Goal: Information Seeking & Learning: Learn about a topic

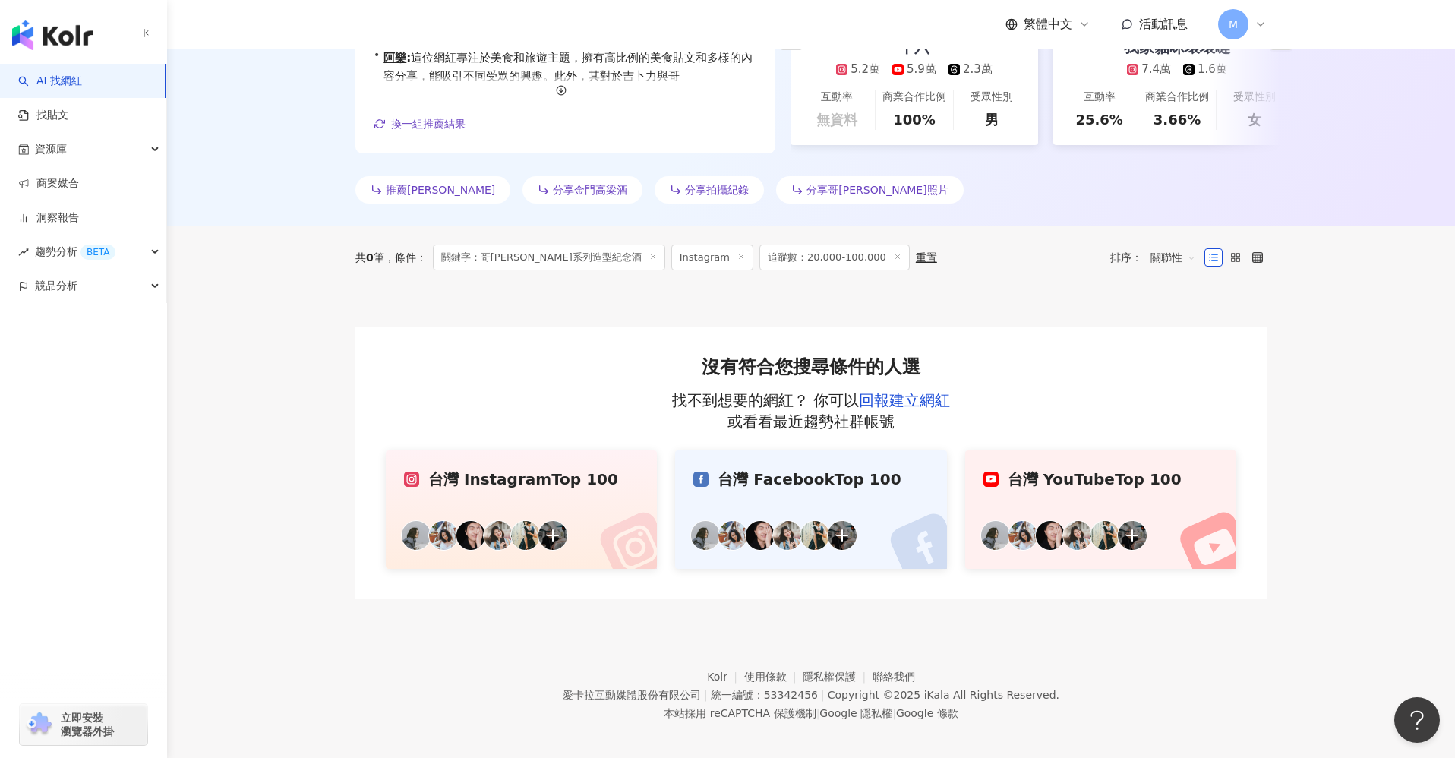
scroll to position [367, 0]
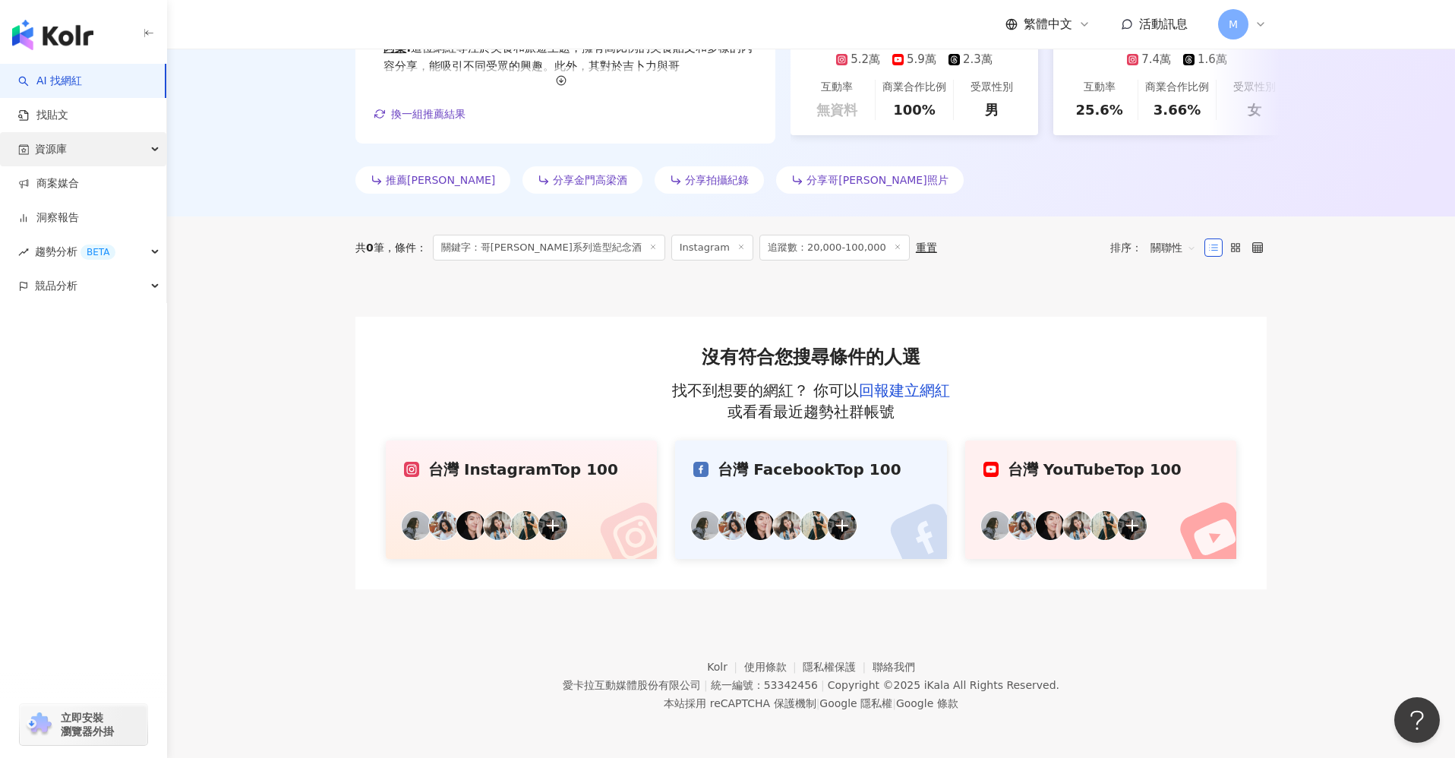
click at [80, 156] on div "資源庫" at bounding box center [83, 149] width 166 height 34
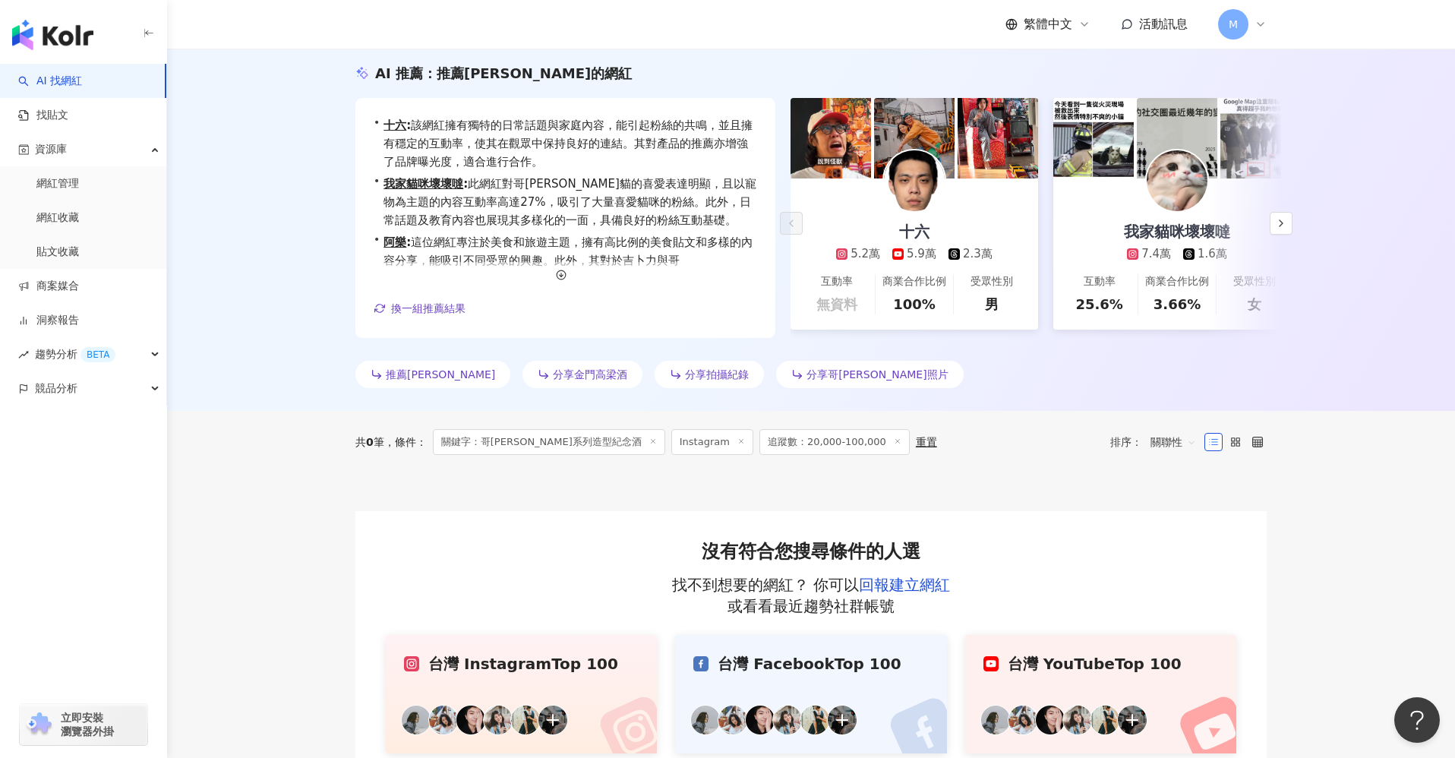
scroll to position [0, 0]
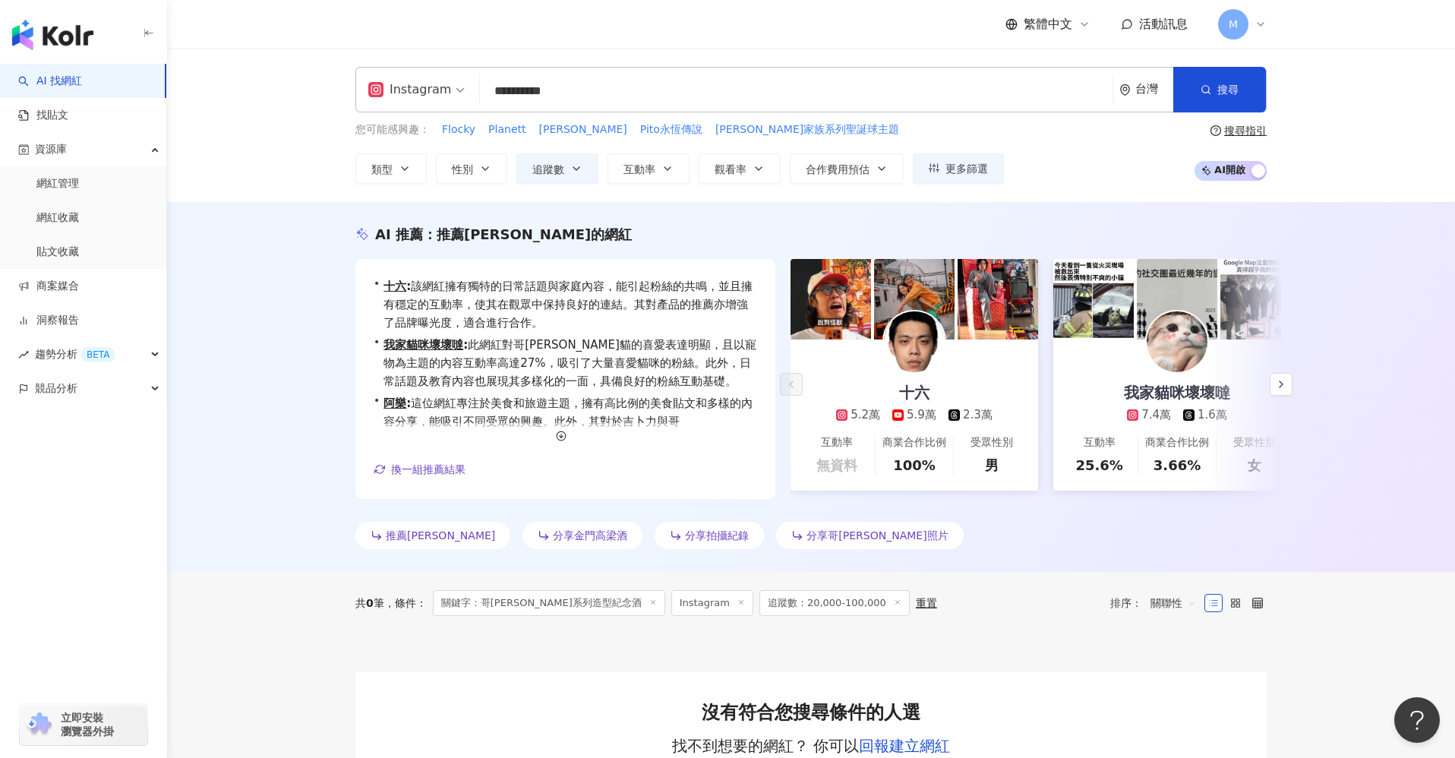
click at [848, 391] on div "十六 5.2萬 5.9萬 2.3萬" at bounding box center [914, 381] width 187 height 84
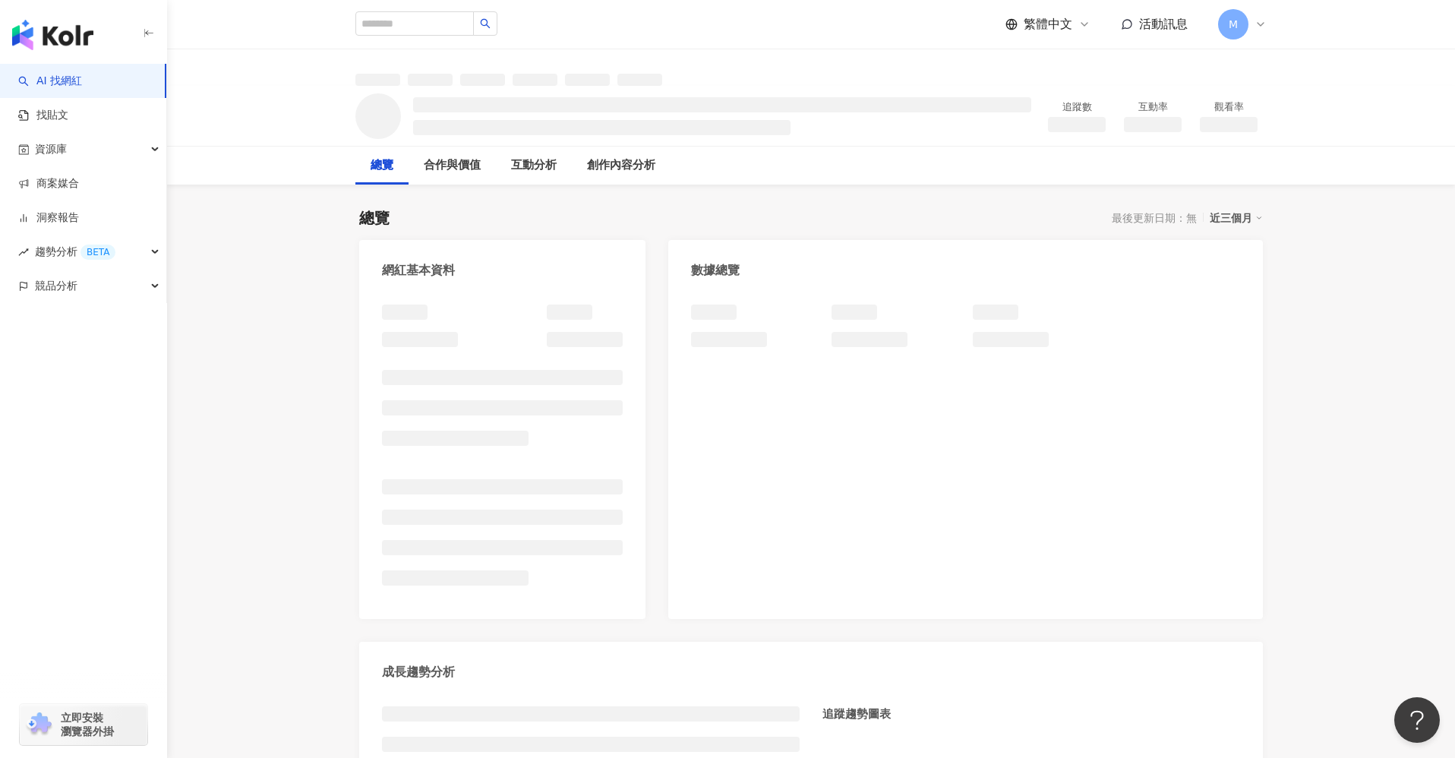
scroll to position [26, 0]
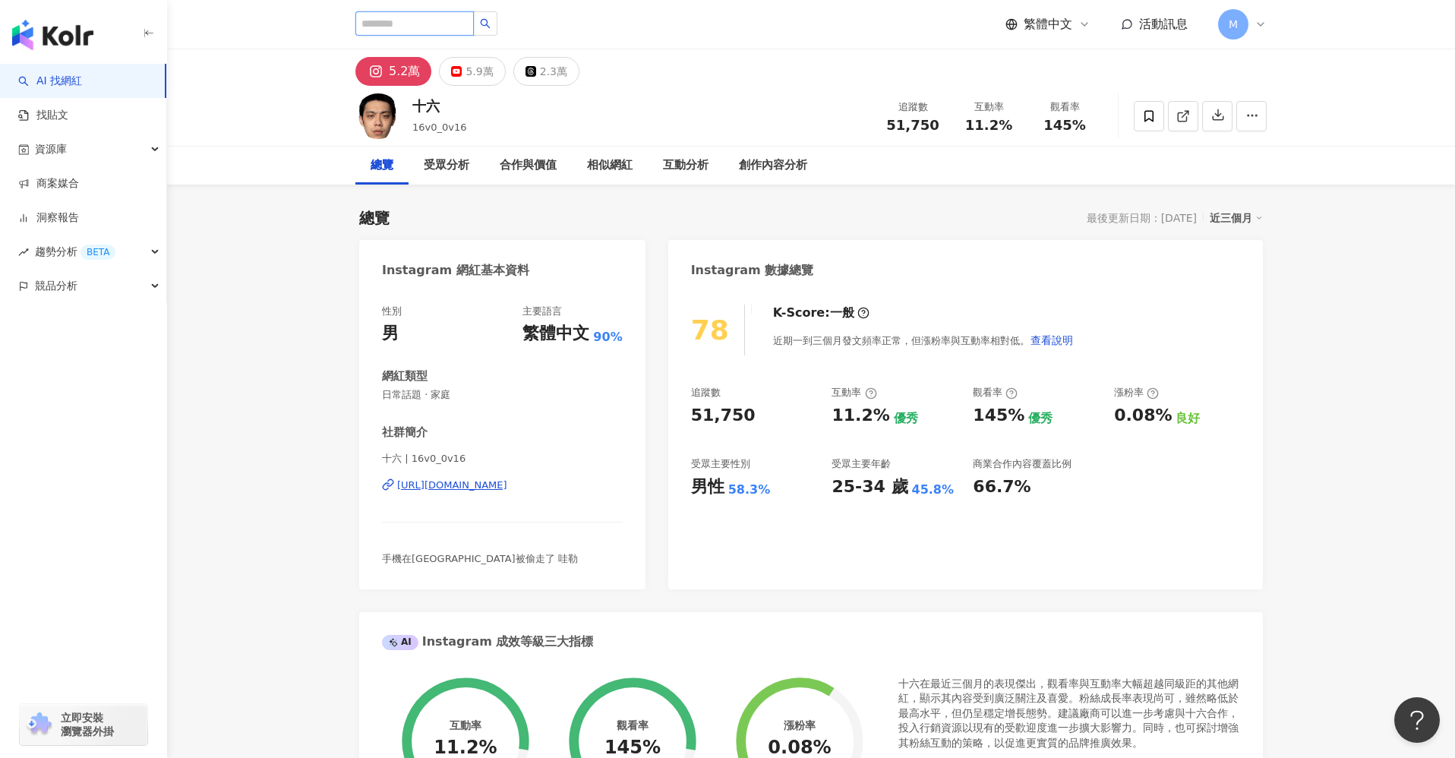
click at [430, 30] on input "search" at bounding box center [414, 23] width 118 height 24
click at [459, 24] on input "search" at bounding box center [414, 23] width 118 height 24
paste input "**********"
type input "**********"
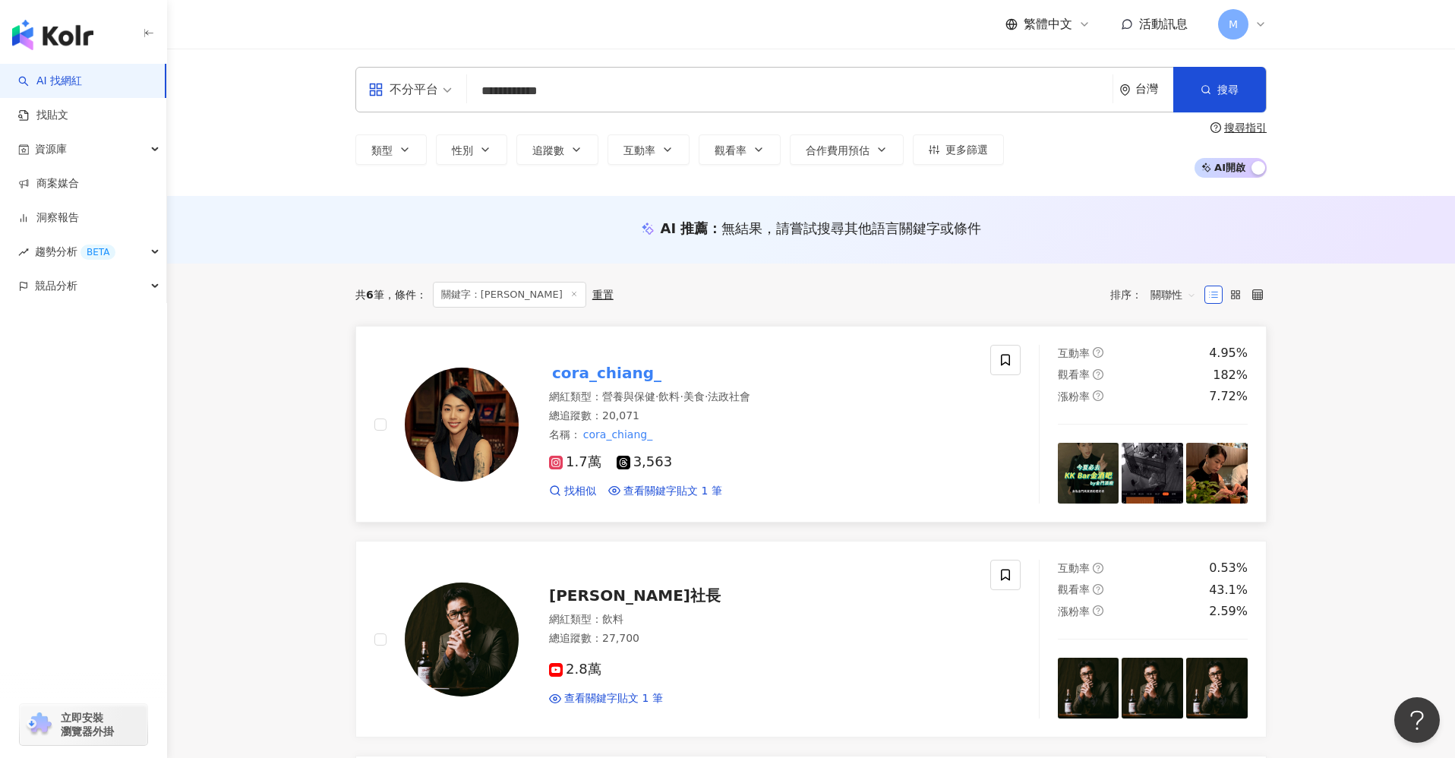
click at [734, 421] on div "總追蹤數 ： 20,071" at bounding box center [760, 416] width 423 height 15
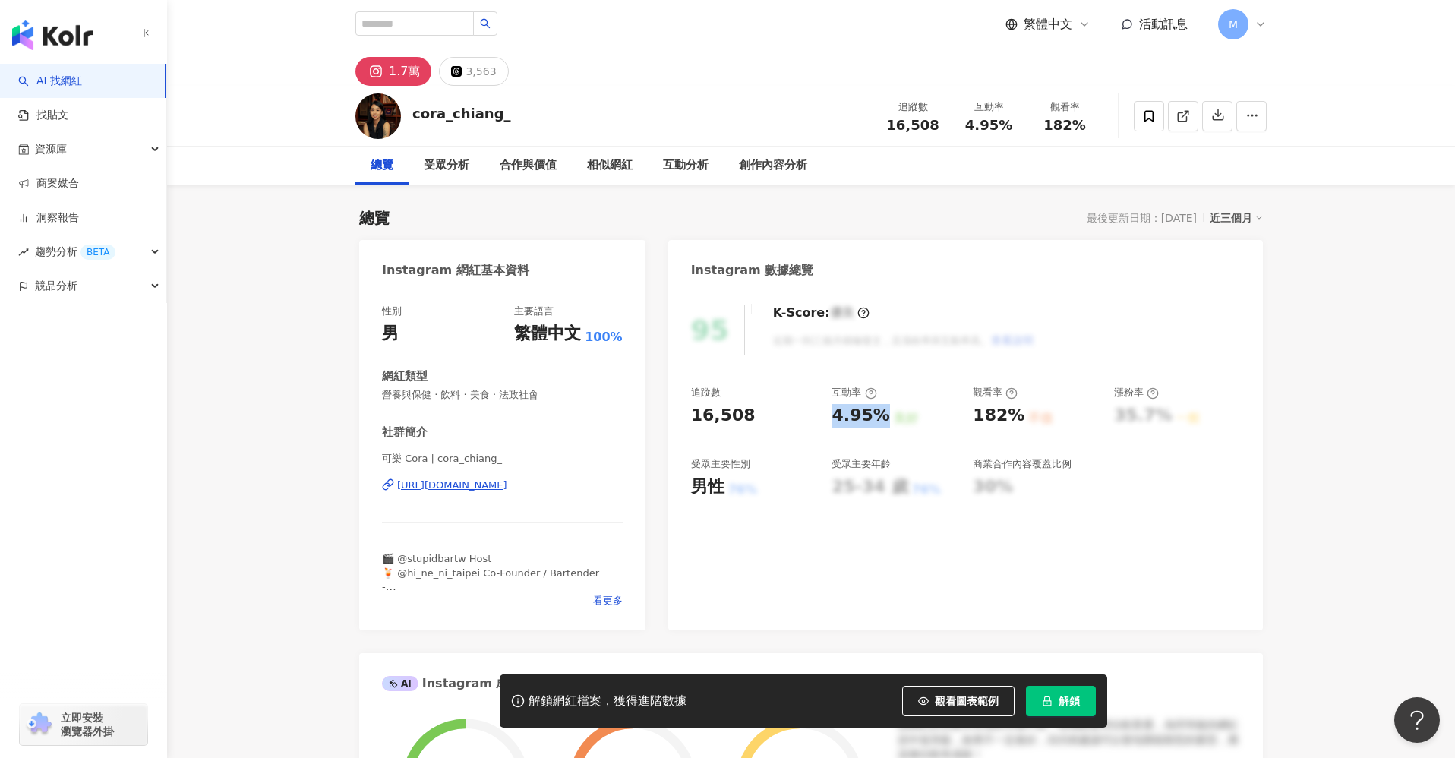
drag, startPoint x: 832, startPoint y: 412, endPoint x: 879, endPoint y: 411, distance: 47.1
click at [879, 411] on div "4.95%" at bounding box center [861, 416] width 58 height 24
click at [1019, 440] on div "追蹤數 16,508 互動率 4.95% 良好 觀看率 182% 不佳 漲粉率 35.7% 一般 受眾主要性別 男性 76% 受眾主要年齡 25-34 歲 7…" at bounding box center [965, 442] width 549 height 112
drag, startPoint x: 965, startPoint y: 425, endPoint x: 1019, endPoint y: 390, distance: 64.2
click at [1012, 426] on div "追蹤數 16,508 互動率 4.95% 良好 觀看率 182% 不佳 漲粉率 35.7% 一般 受眾主要性別 男性 76% 受眾主要年齡 25-34 歲 7…" at bounding box center [965, 442] width 549 height 112
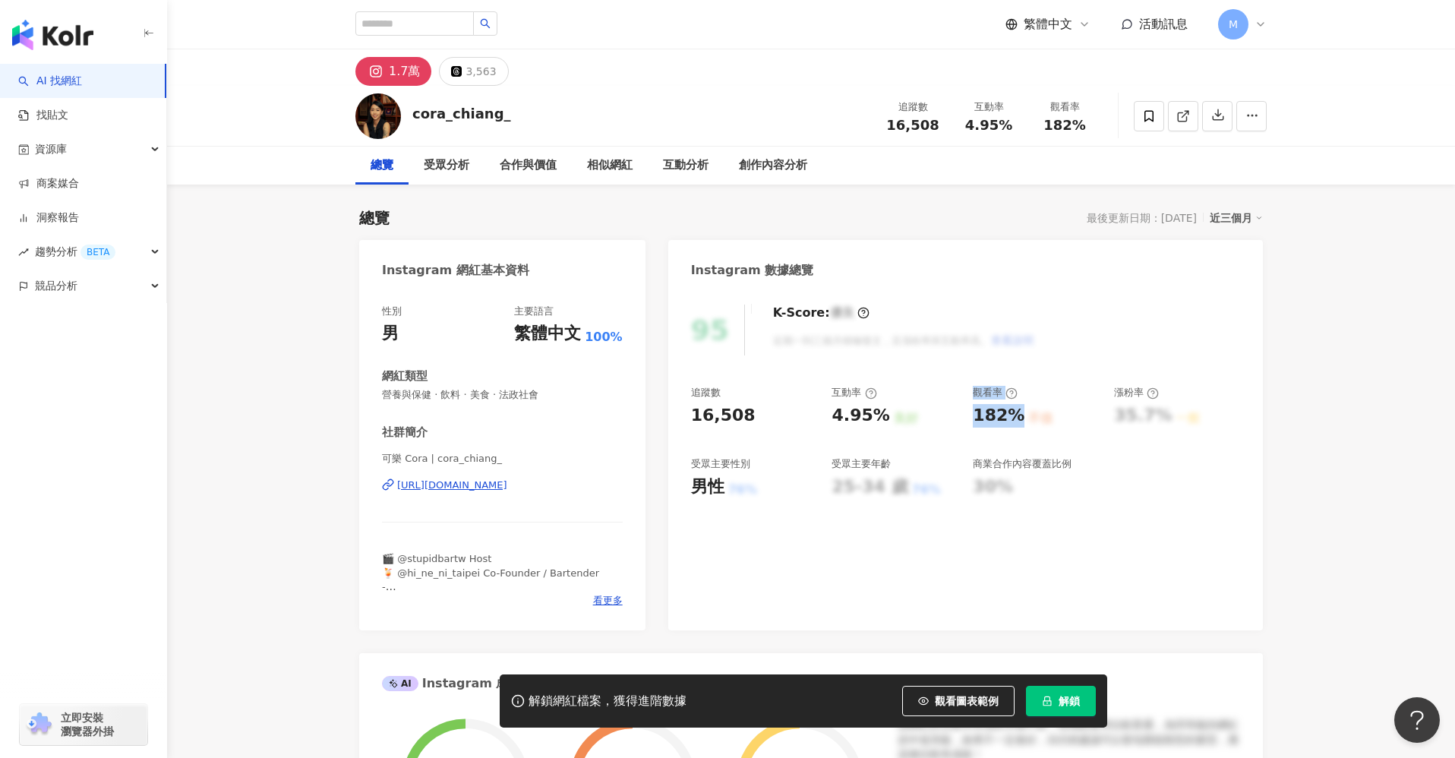
click at [986, 421] on div "182%" at bounding box center [999, 416] width 52 height 24
drag, startPoint x: 1014, startPoint y: 415, endPoint x: 979, endPoint y: 389, distance: 43.9
click at [979, 389] on div "觀看率 182% 不佳" at bounding box center [1036, 406] width 126 height 41
click at [968, 390] on div "追蹤數 16,508 互動率 4.95% 良好 觀看率 182% 不佳 漲粉率 35.7% 一般 受眾主要性別 男性 76% 受眾主要年齡 25-34 歲 7…" at bounding box center [965, 442] width 549 height 112
drag, startPoint x: 968, startPoint y: 390, endPoint x: 1052, endPoint y: 434, distance: 94.8
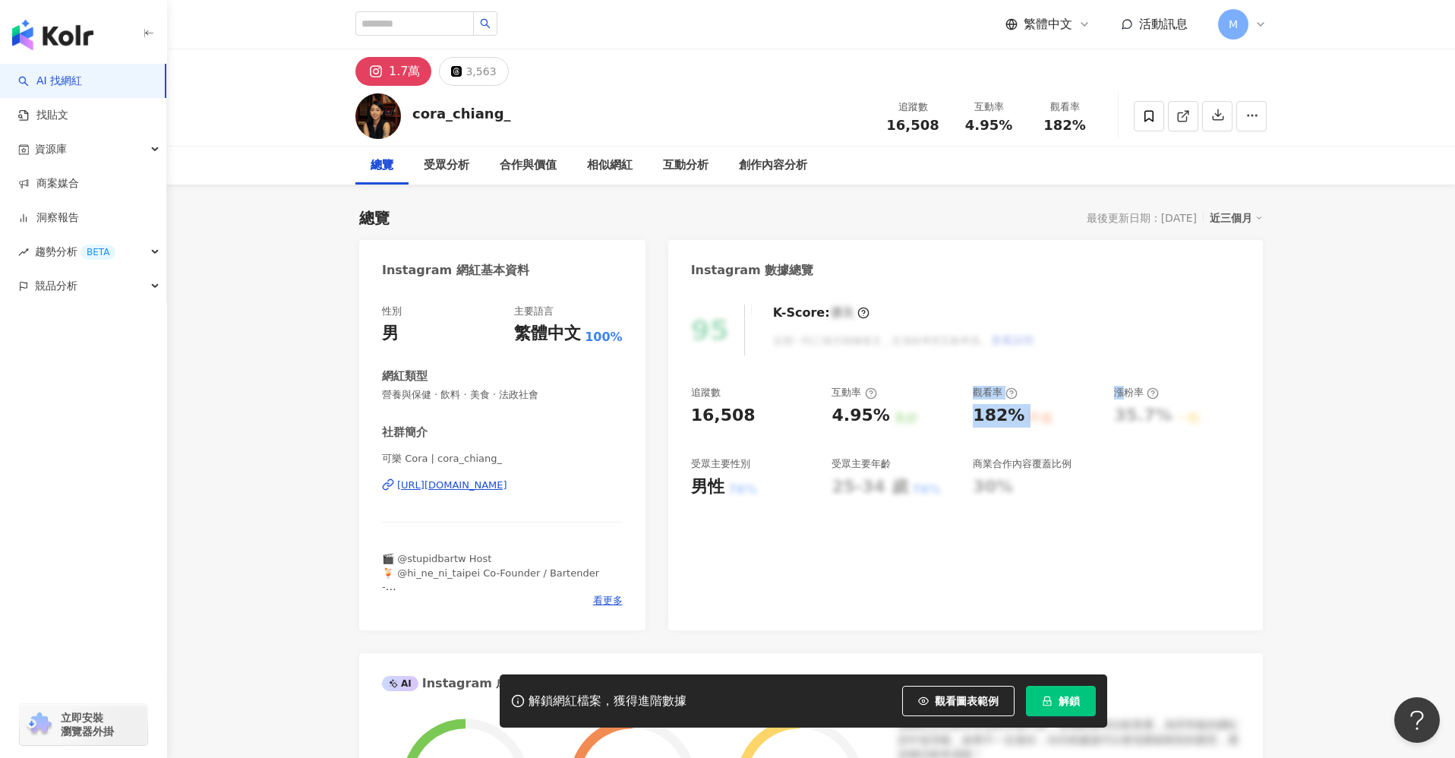
click at [1052, 434] on div "追蹤數 16,508 互動率 4.95% 良好 觀看率 182% 不佳 漲粉率 35.7% 一般 受眾主要性別 男性 76% 受眾主要年齡 25-34 歲 7…" at bounding box center [965, 442] width 549 height 112
